Goal: Task Accomplishment & Management: Manage account settings

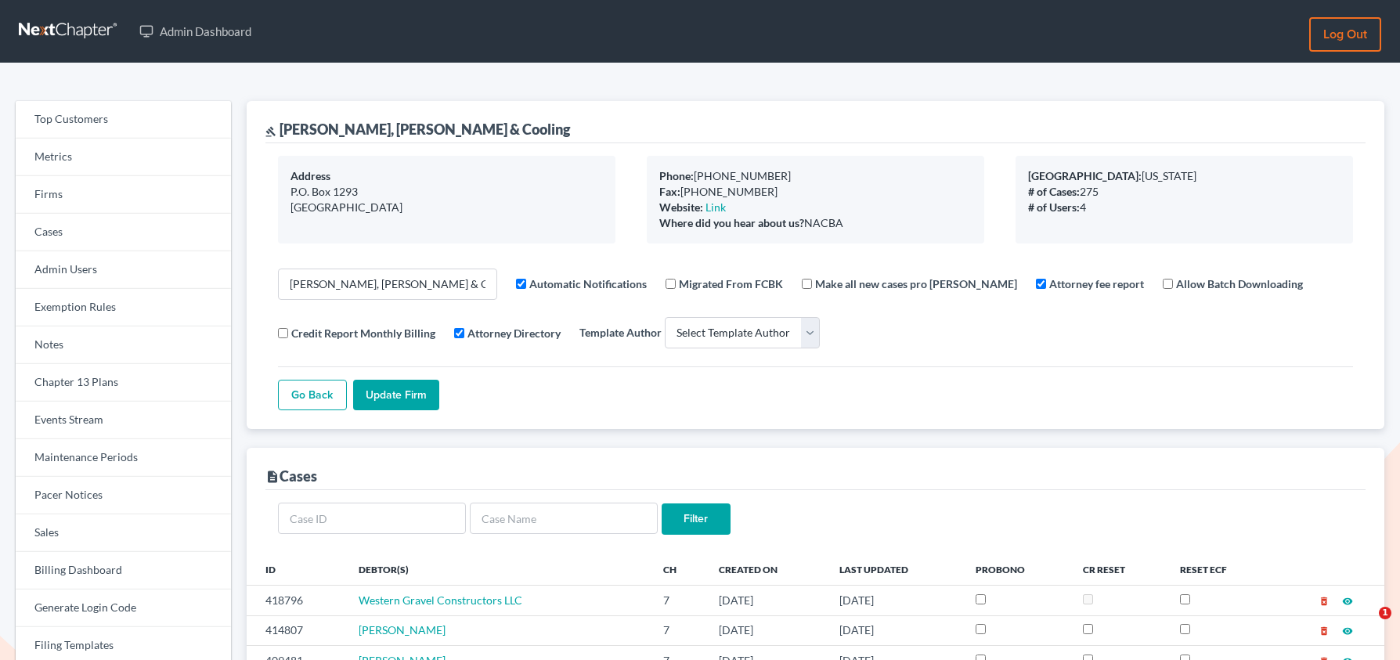
select select
click at [131, 185] on link "Firms" at bounding box center [123, 195] width 215 height 38
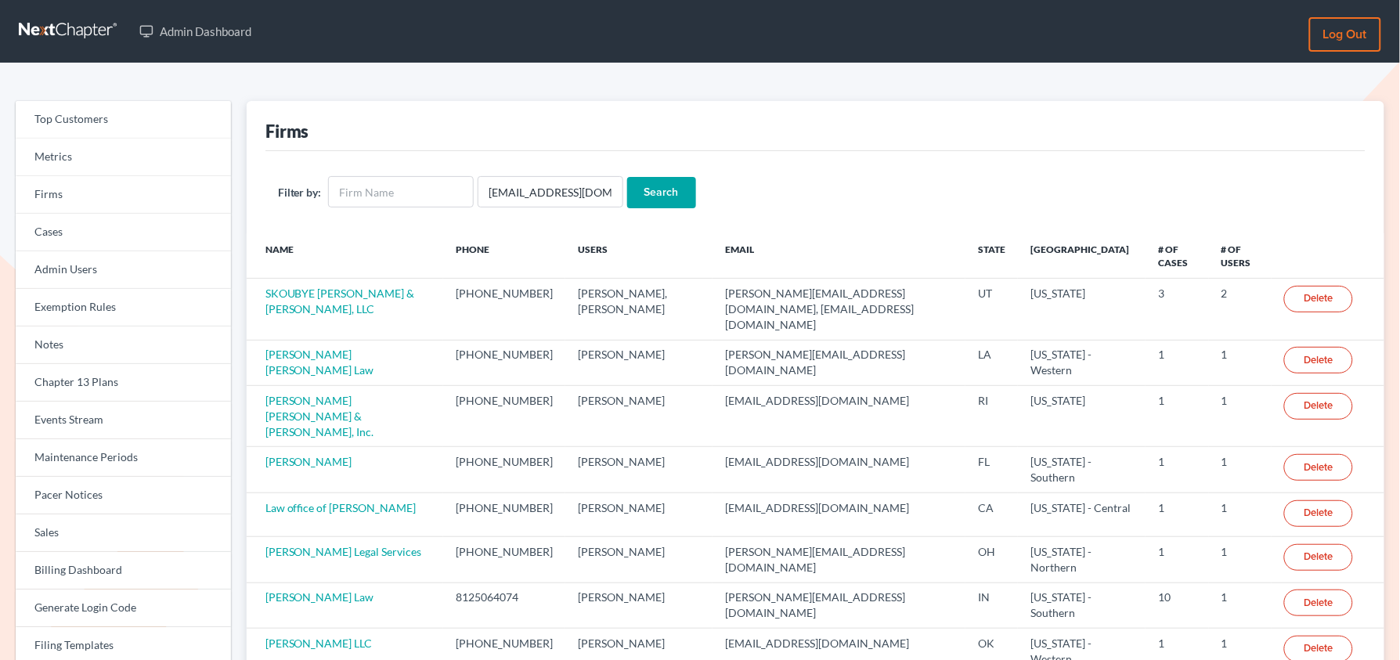
type input "[EMAIL_ADDRESS][DOMAIN_NAME]"
click at [627, 177] on input "Search" at bounding box center [661, 192] width 69 height 31
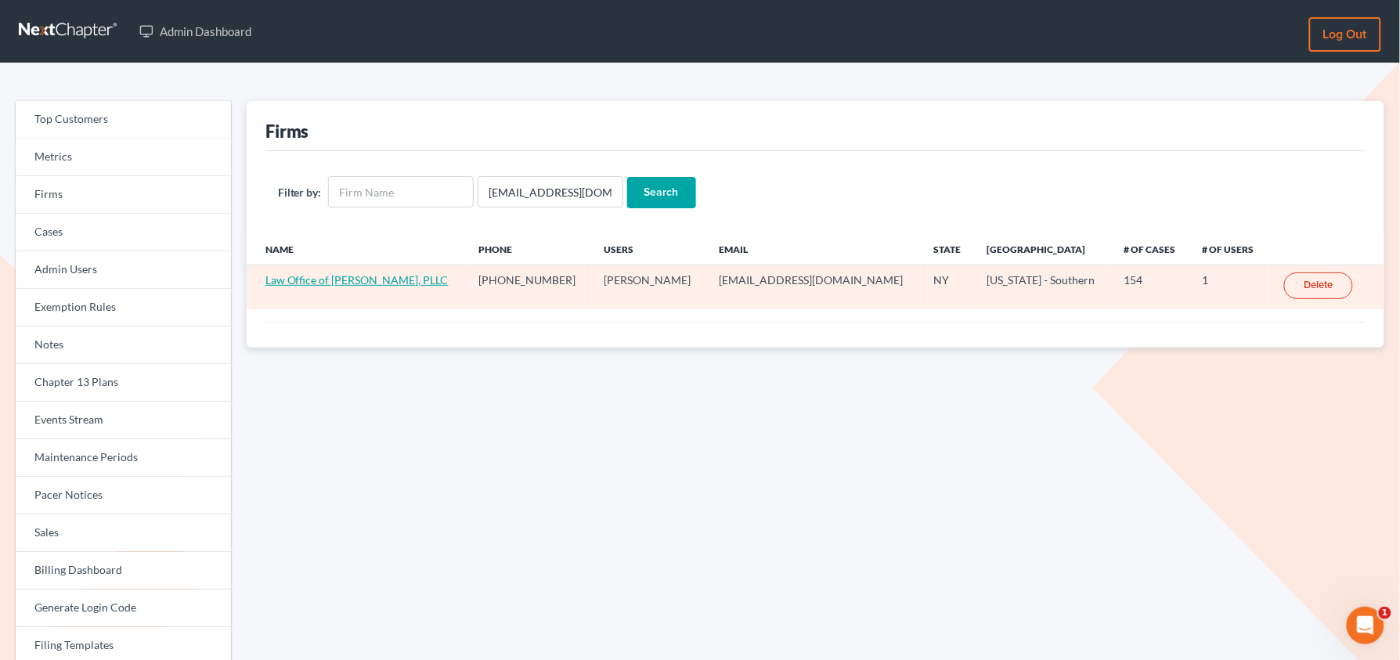
click at [356, 280] on link "Law Office of Paula Collins, PLLC" at bounding box center [357, 279] width 183 height 13
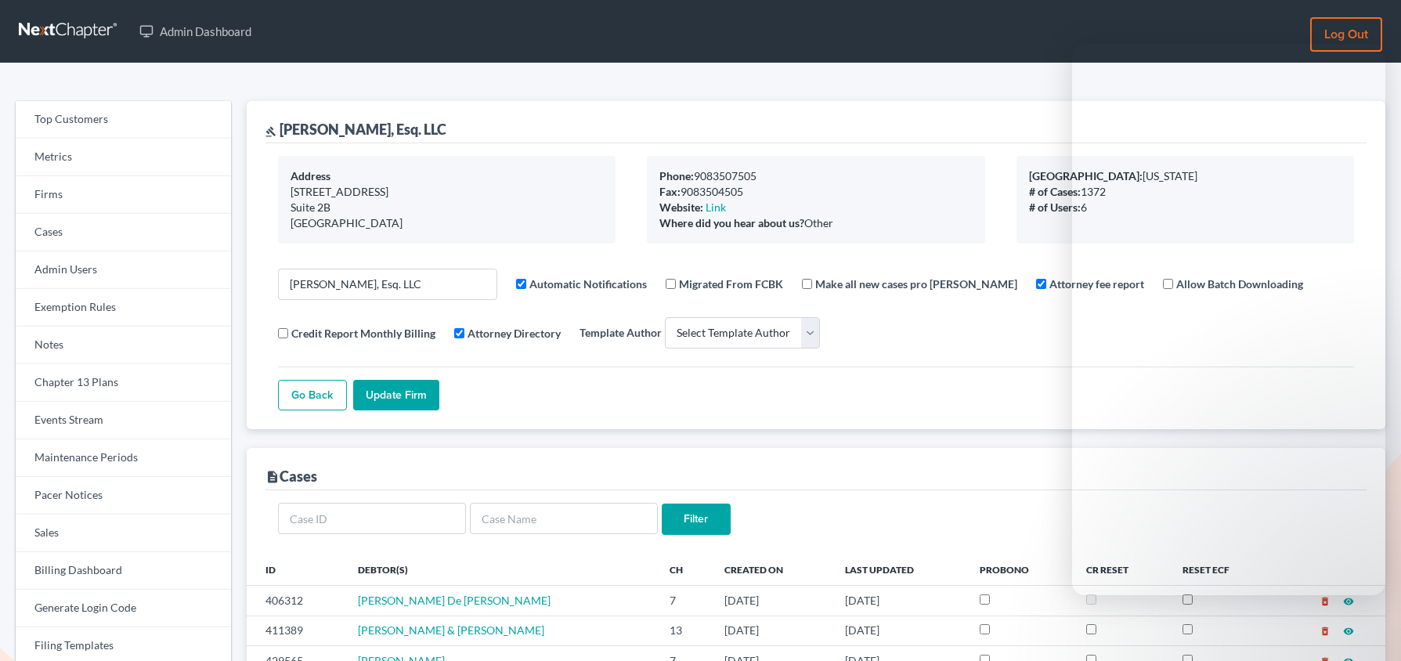
select select
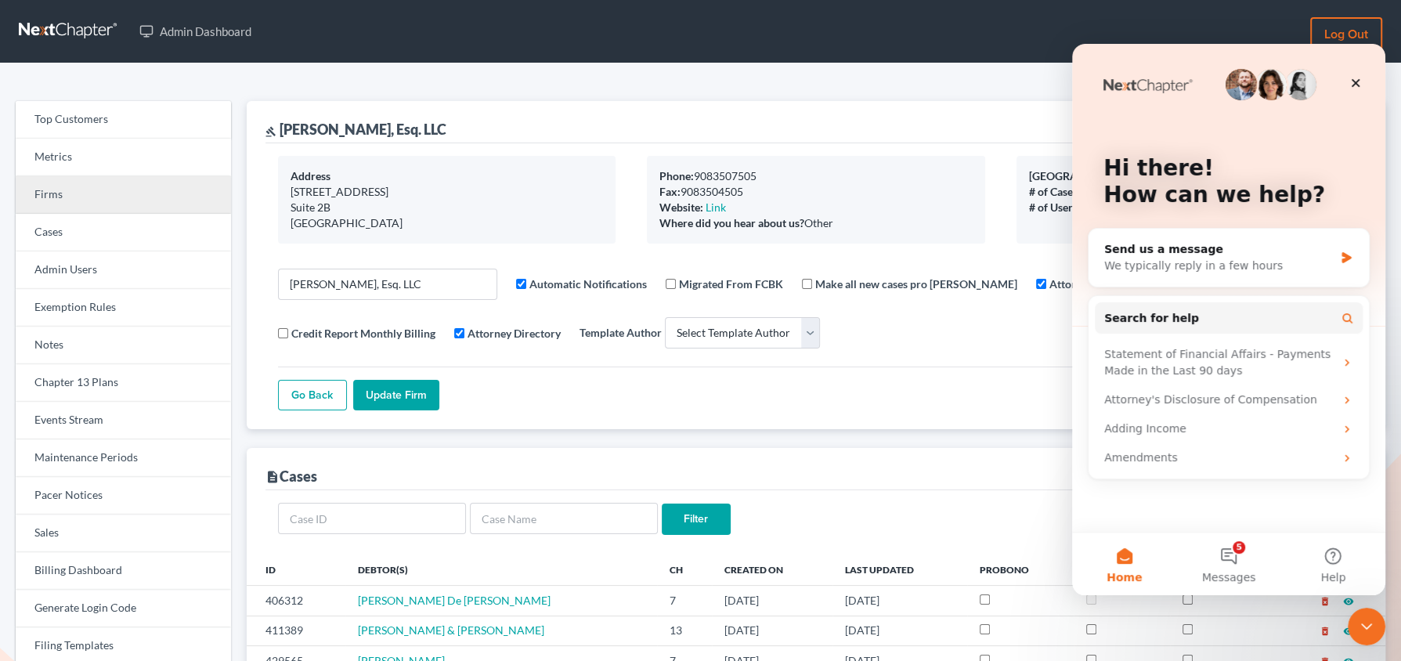
click at [79, 204] on link "Firms" at bounding box center [123, 195] width 215 height 38
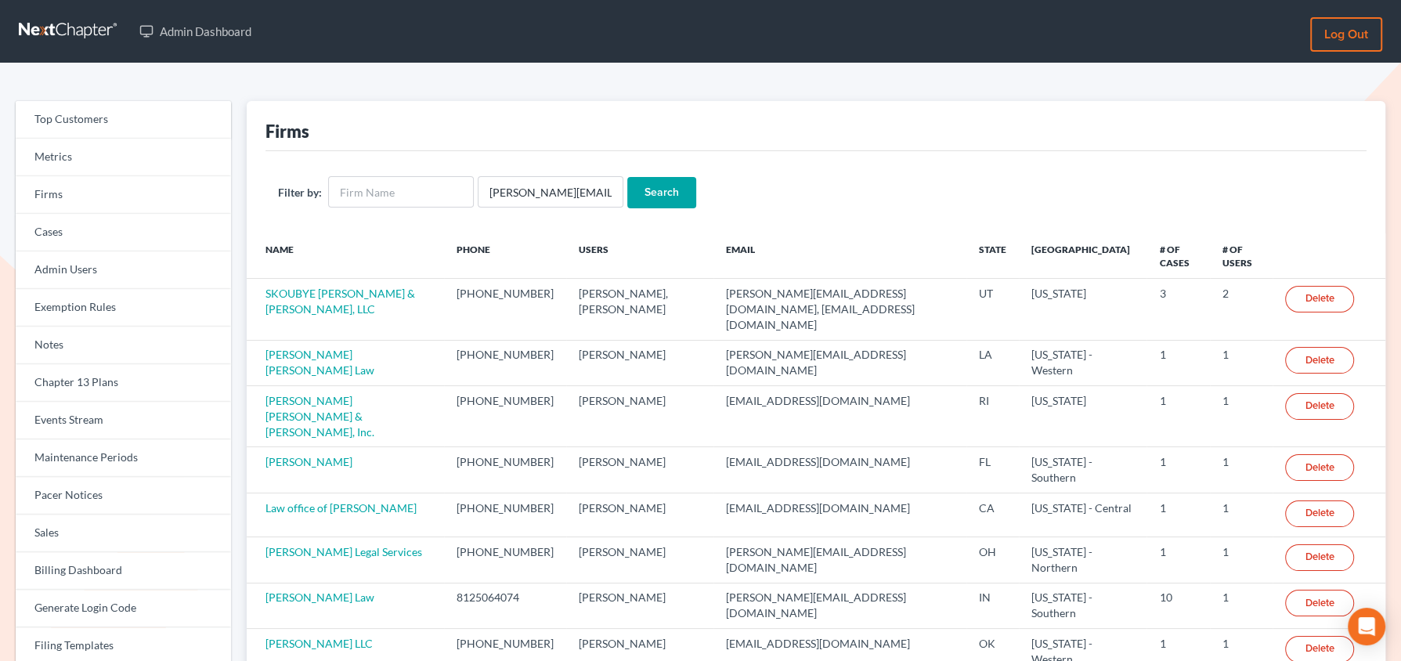
type input "[PERSON_NAME][EMAIL_ADDRESS][DOMAIN_NAME]"
click at [627, 177] on input "Search" at bounding box center [661, 192] width 69 height 31
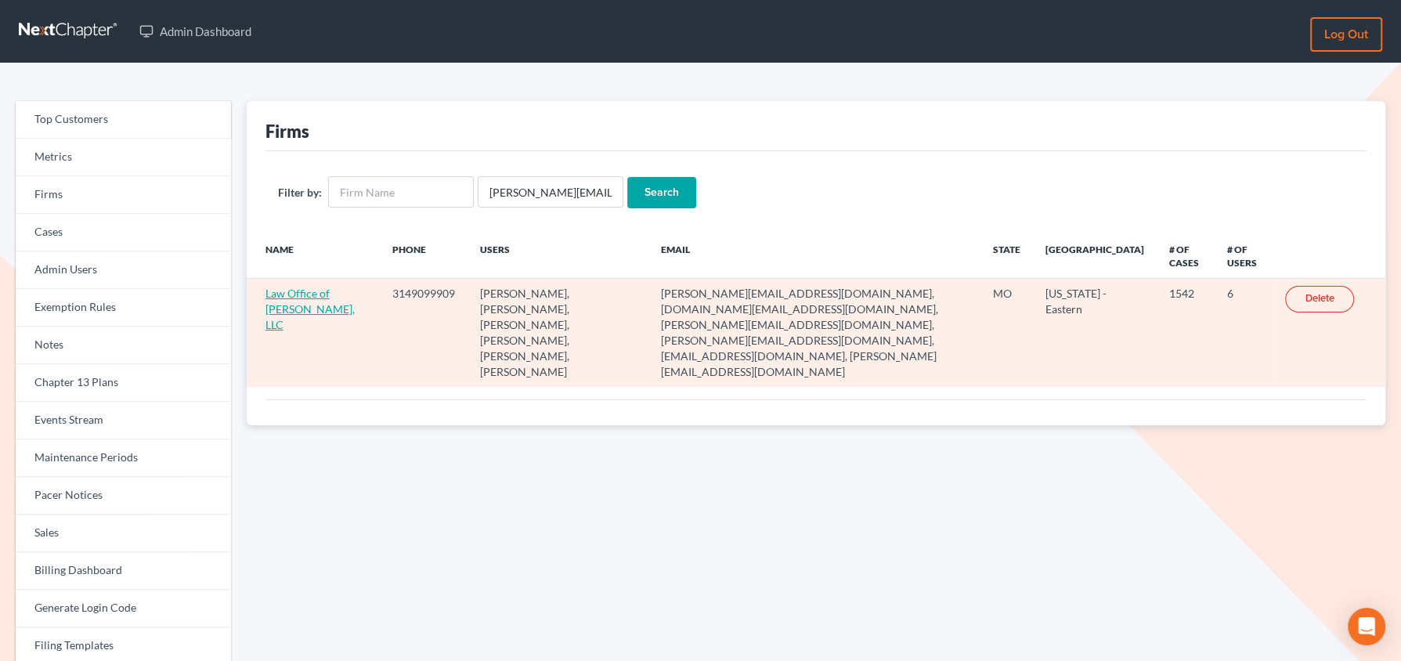
click at [325, 310] on link "Law Office of [PERSON_NAME], LLC" at bounding box center [310, 309] width 89 height 45
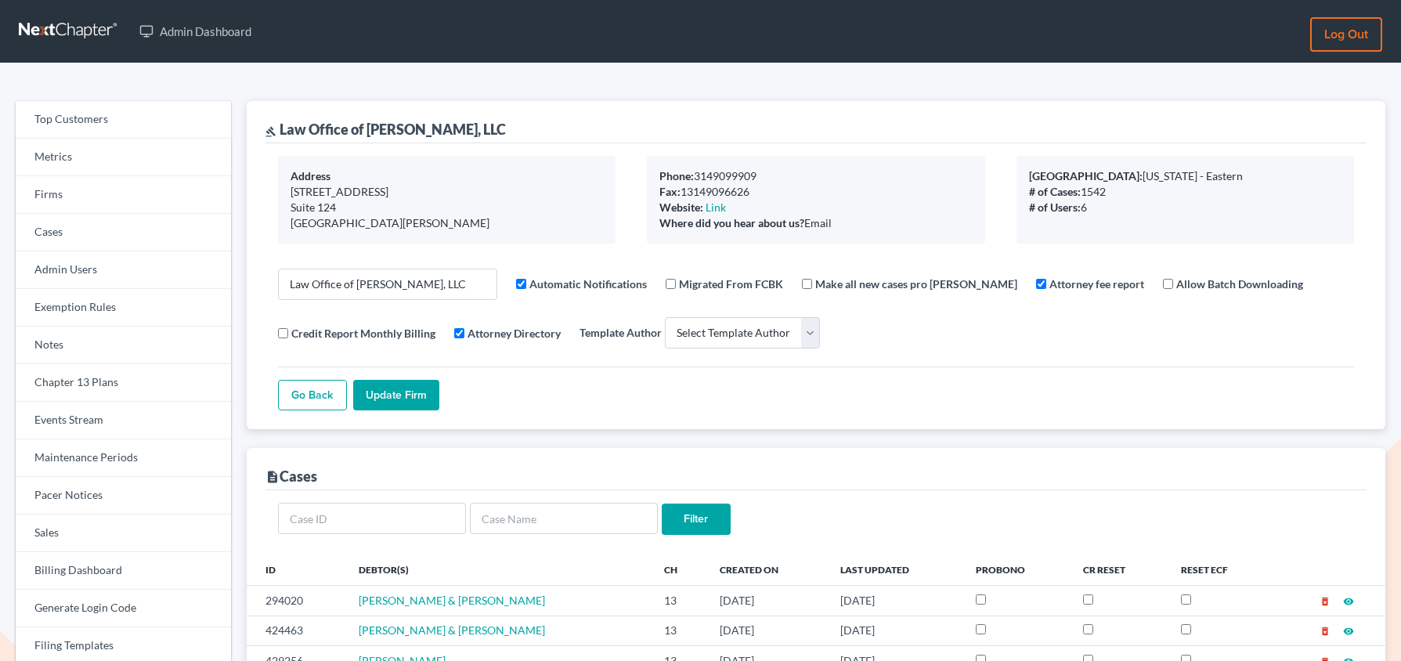
select select
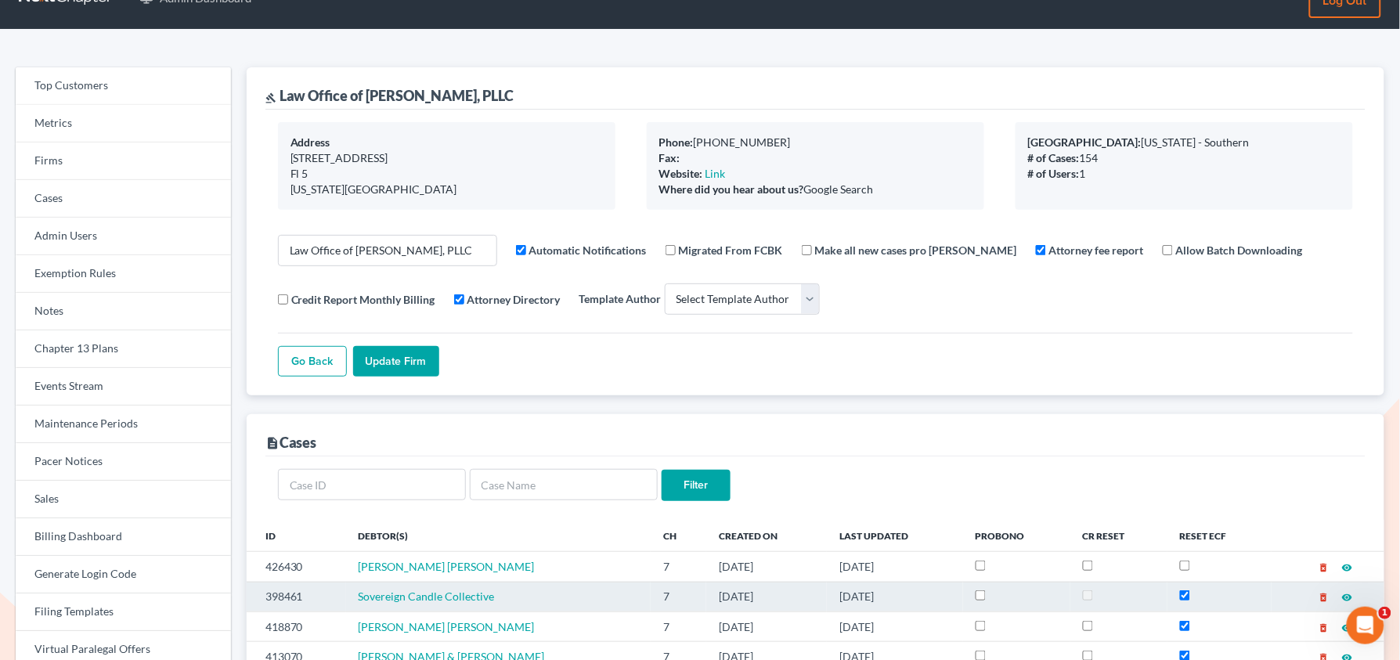
scroll to position [35, 0]
